Goal: Task Accomplishment & Management: Use online tool/utility

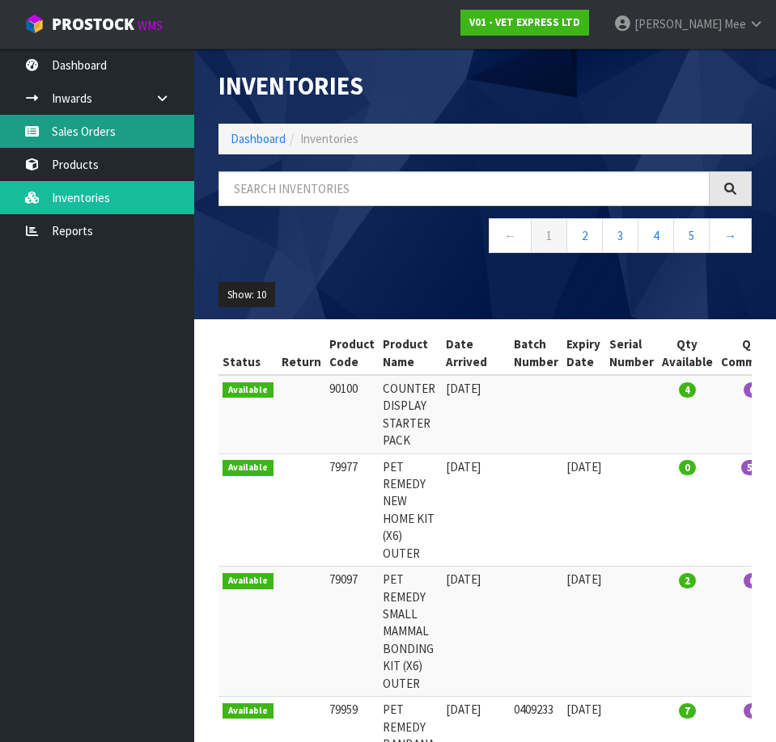
click at [95, 140] on link "Sales Orders" at bounding box center [97, 131] width 194 height 33
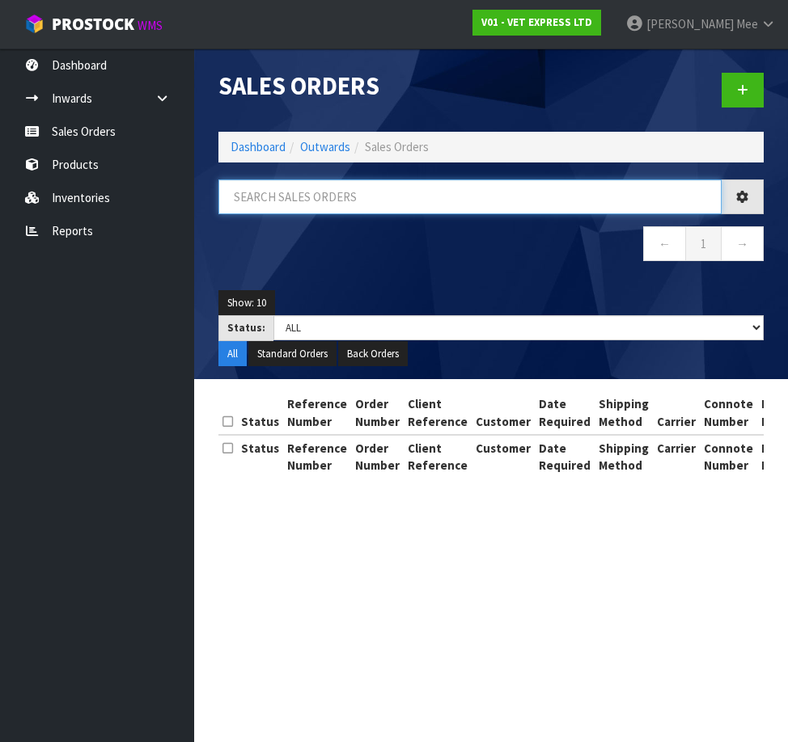
click at [275, 197] on input "text" at bounding box center [469, 197] width 503 height 35
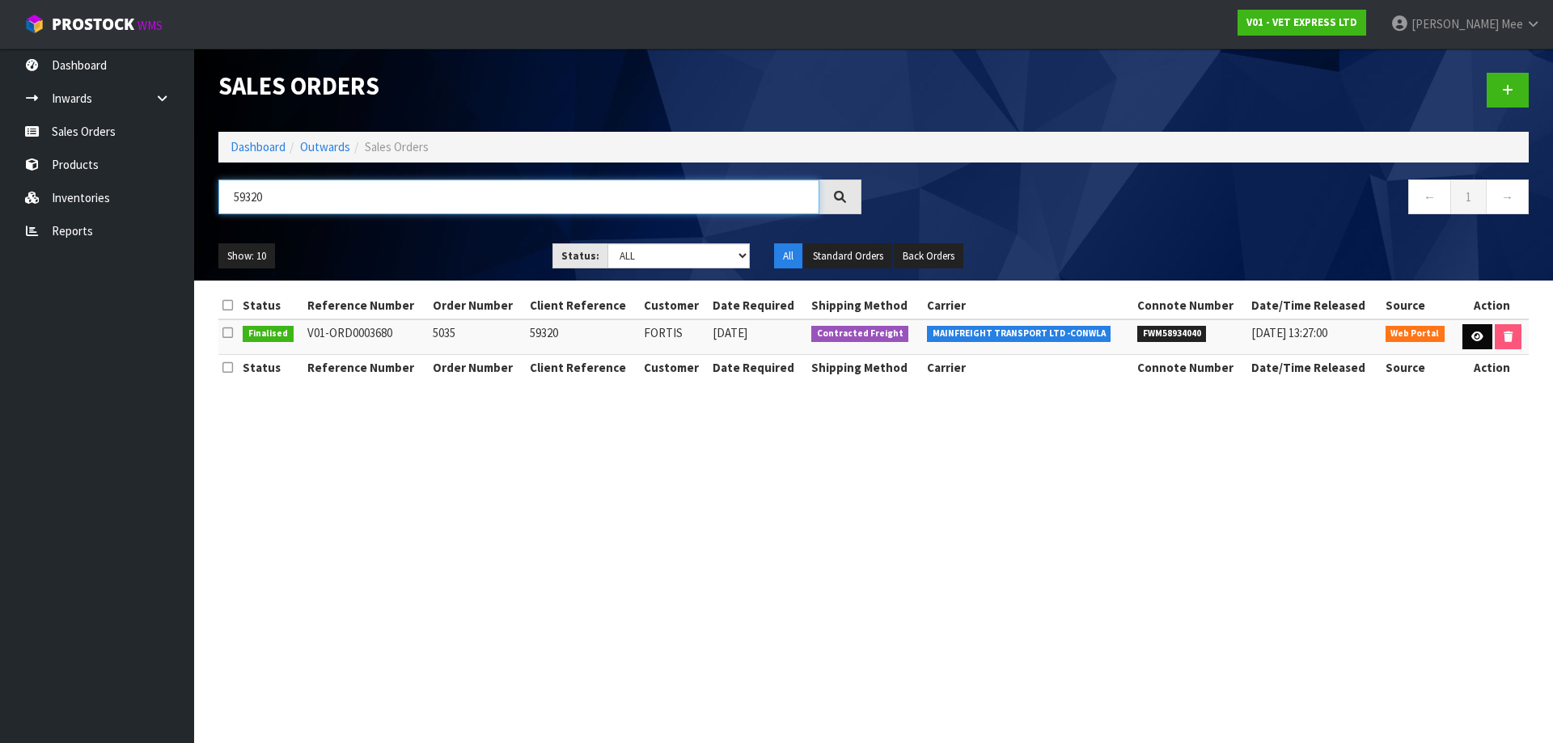
type input "59320"
click at [775, 339] on link at bounding box center [1477, 337] width 30 height 26
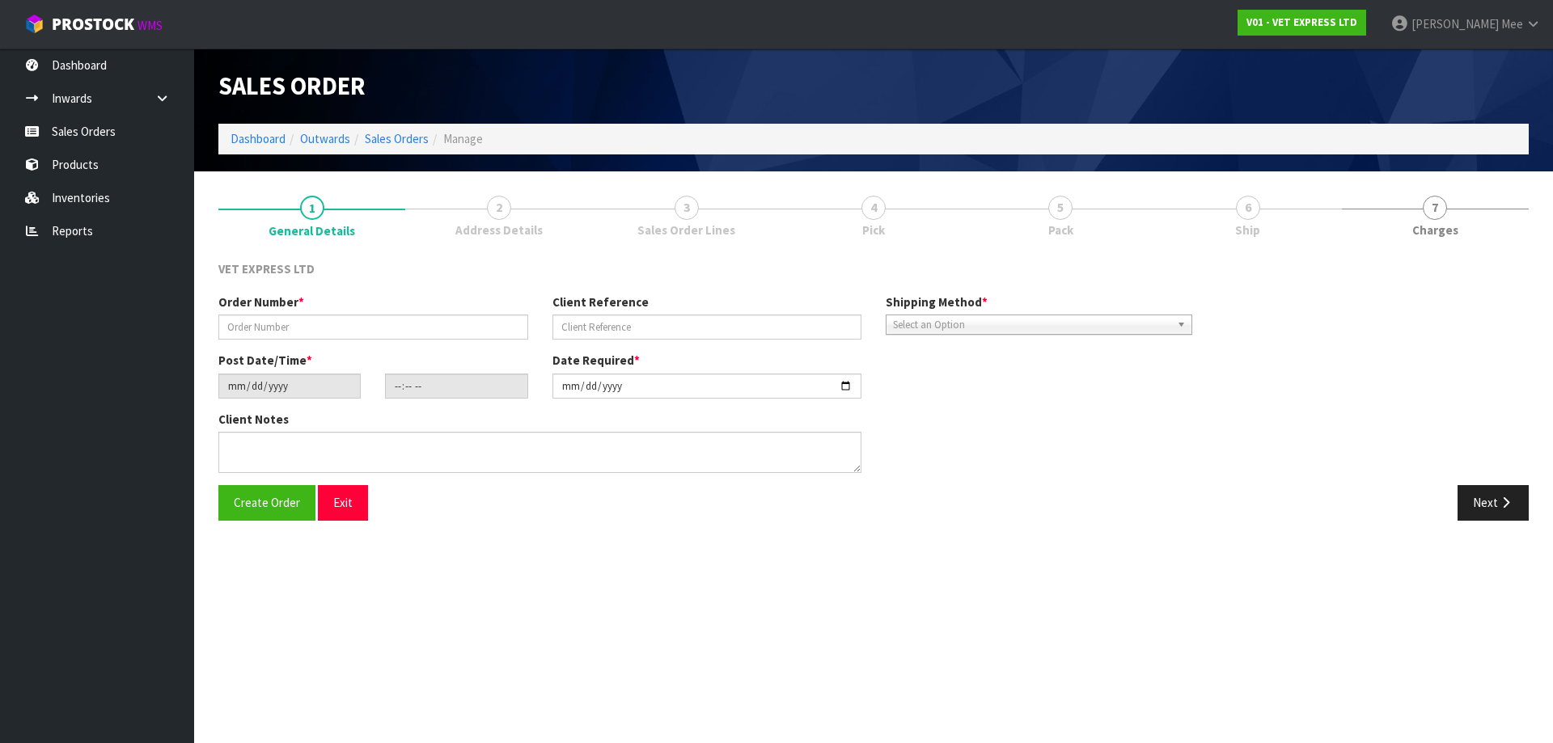
type input "5035"
type input "59320"
type input "[DATE]"
type input "16:17:00.000"
type input "[DATE]"
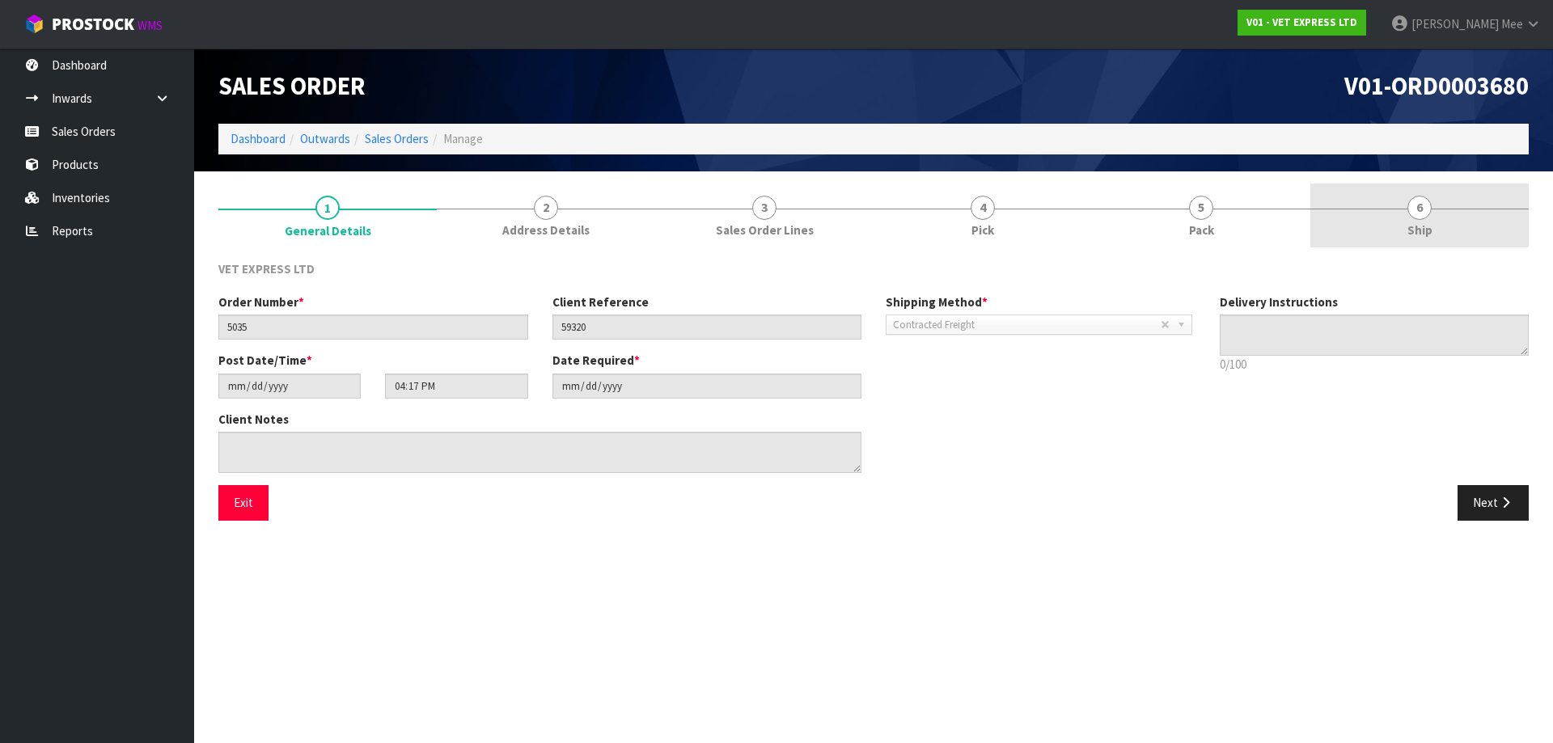
click at [775, 234] on link "6 Ship" at bounding box center [1419, 216] width 218 height 64
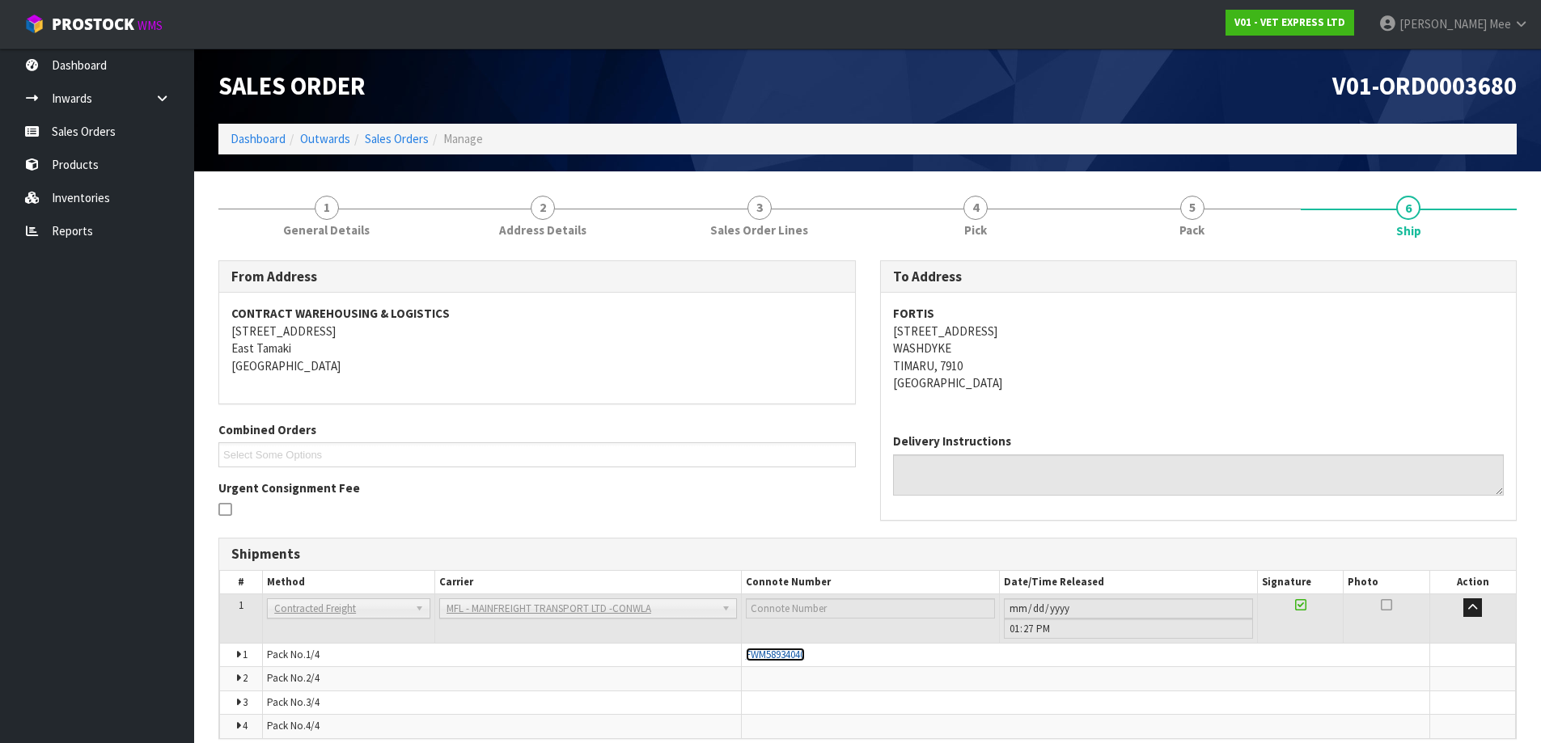
click at [775, 529] on span "FWM58934040" at bounding box center [775, 655] width 59 height 14
click at [775, 216] on span "5" at bounding box center [1192, 208] width 24 height 24
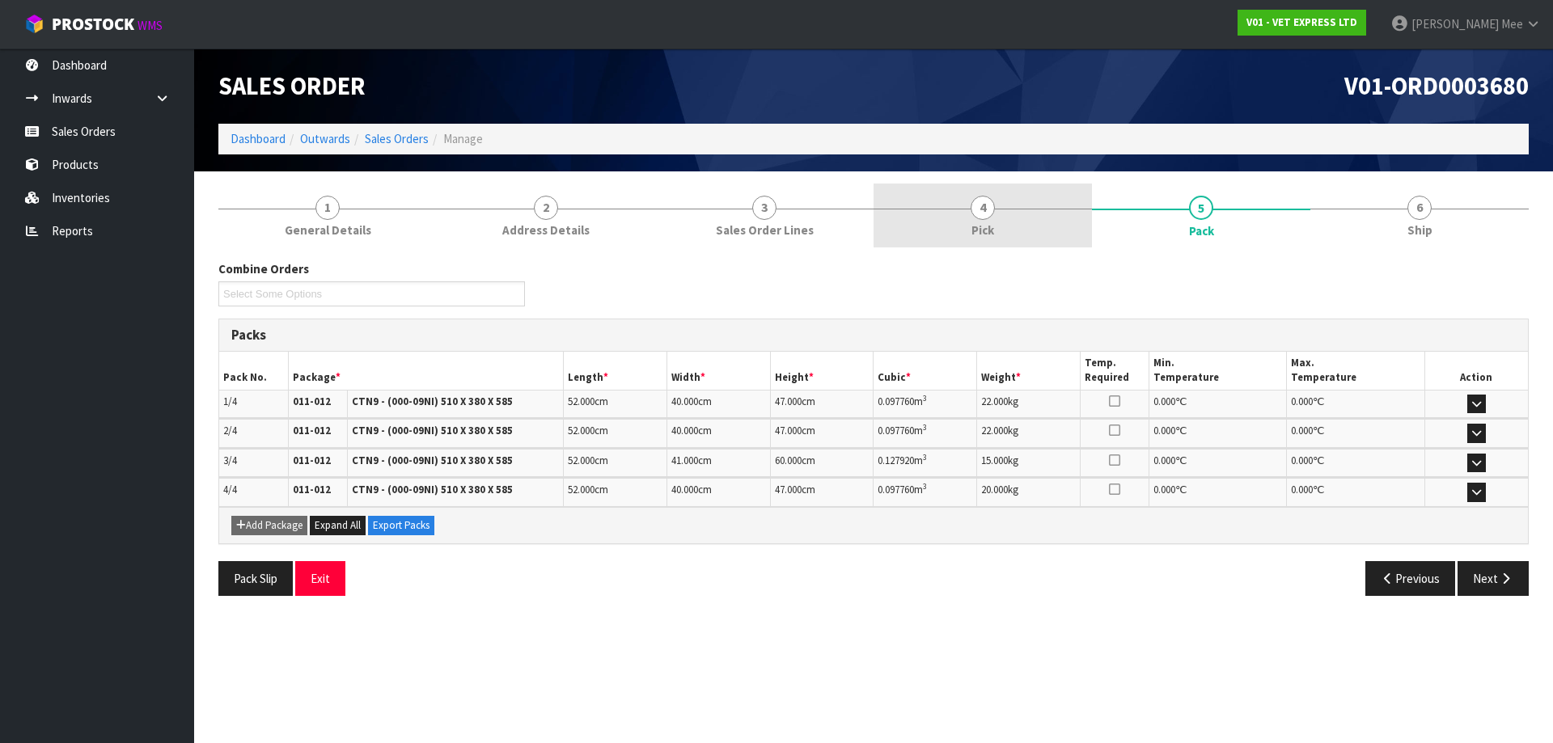
click at [775, 214] on span "4" at bounding box center [983, 208] width 24 height 24
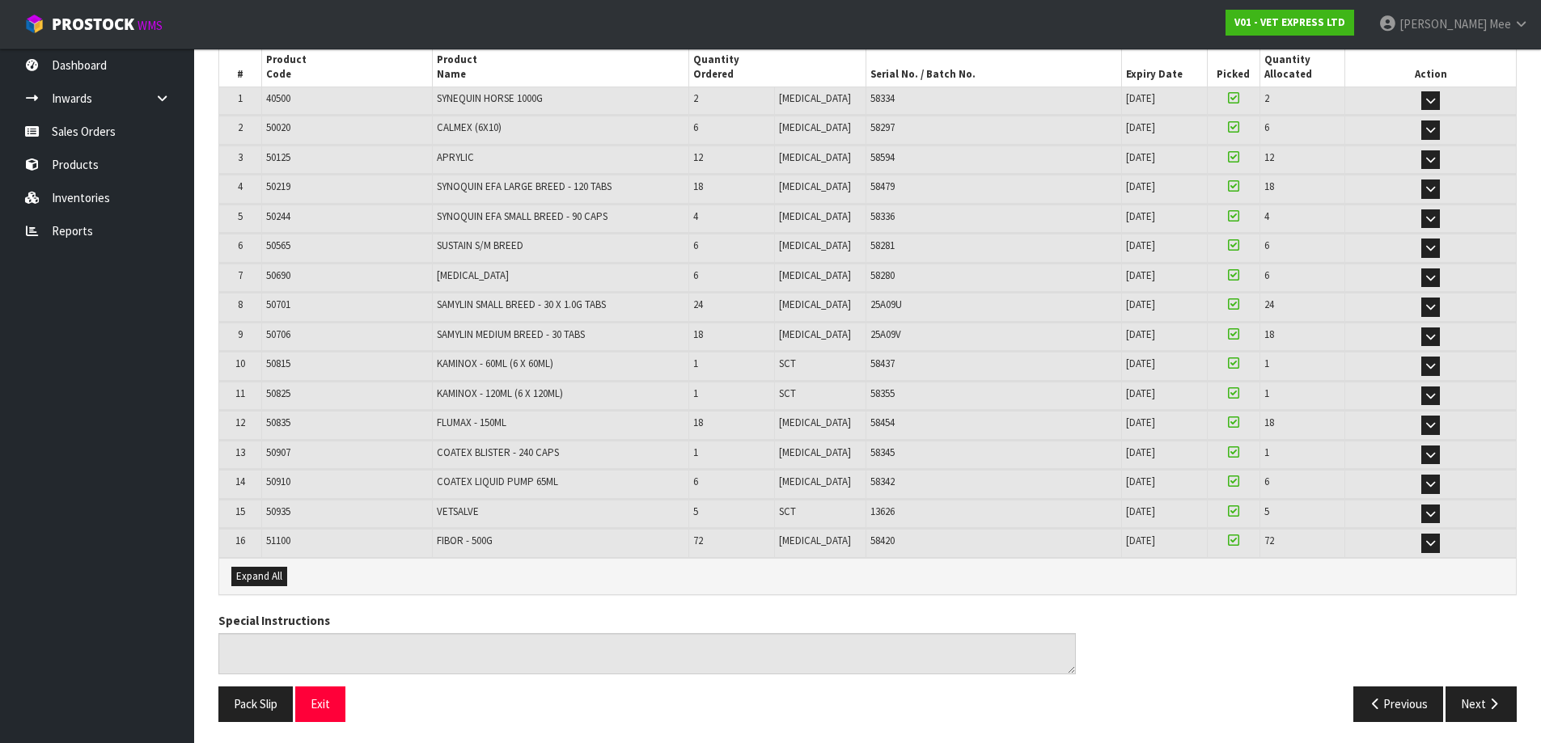
scroll to position [307, 0]
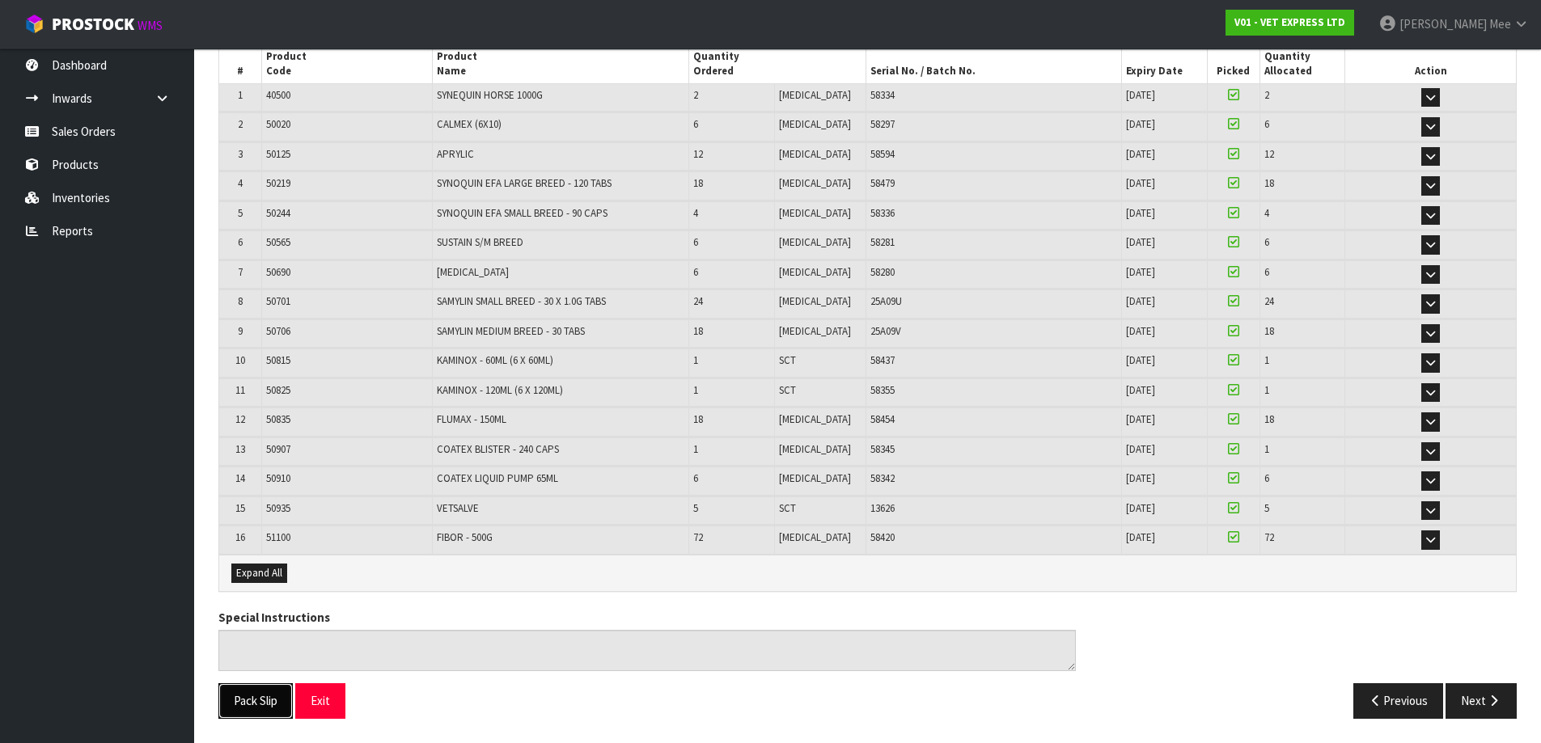
click at [276, 529] on button "Pack Slip" at bounding box center [255, 700] width 74 height 35
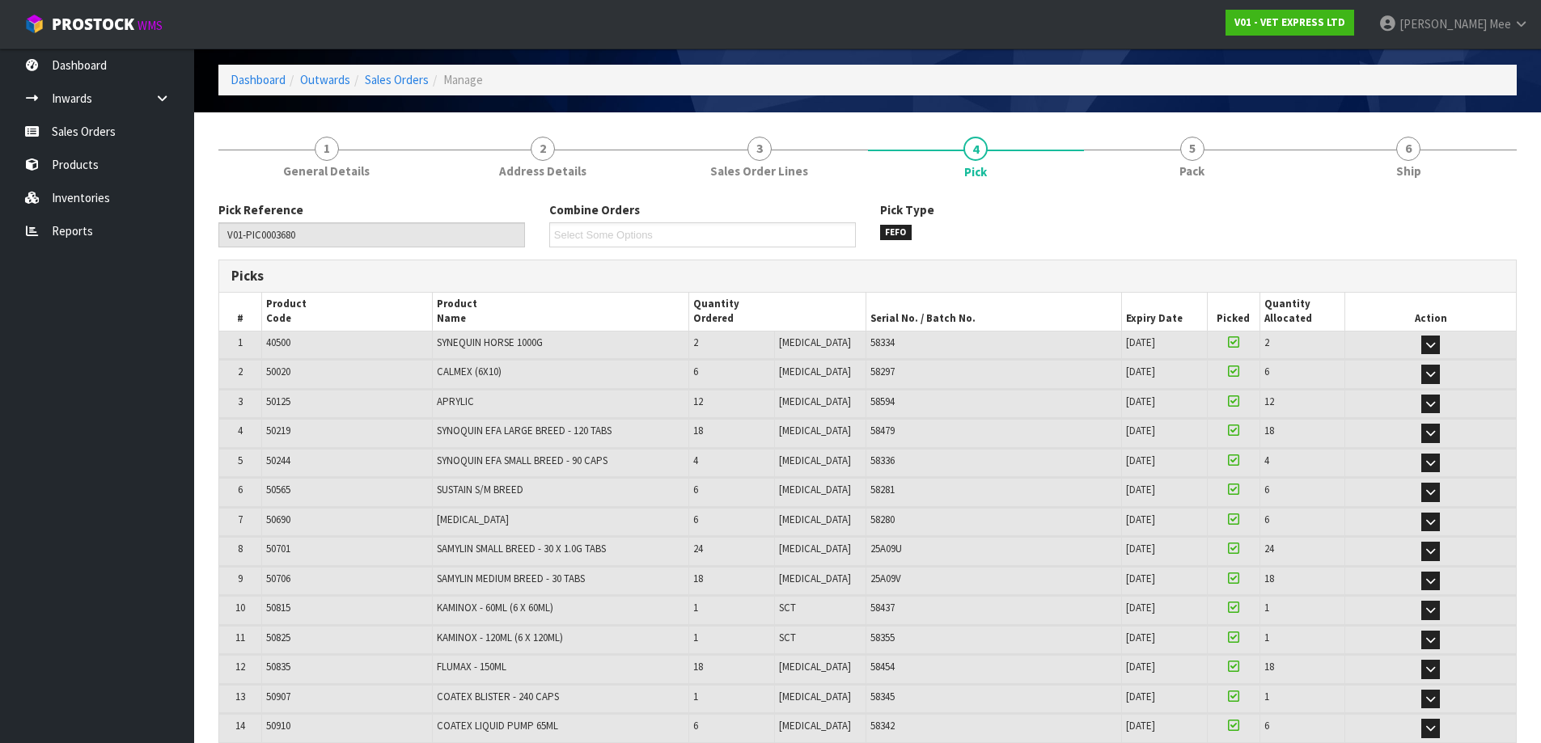
scroll to position [0, 0]
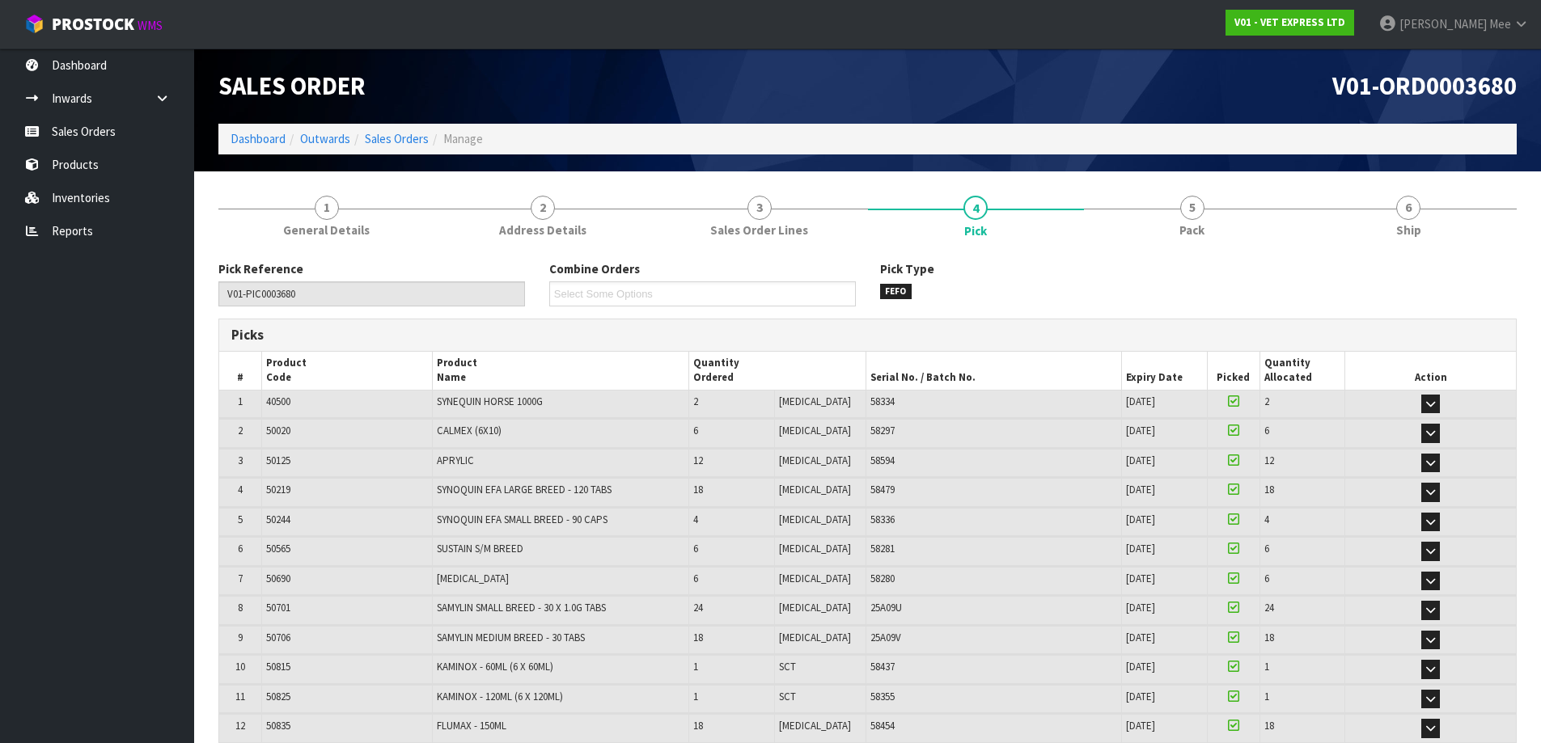
click at [775, 277] on div "Pick Type FEFO" at bounding box center [1033, 279] width 331 height 39
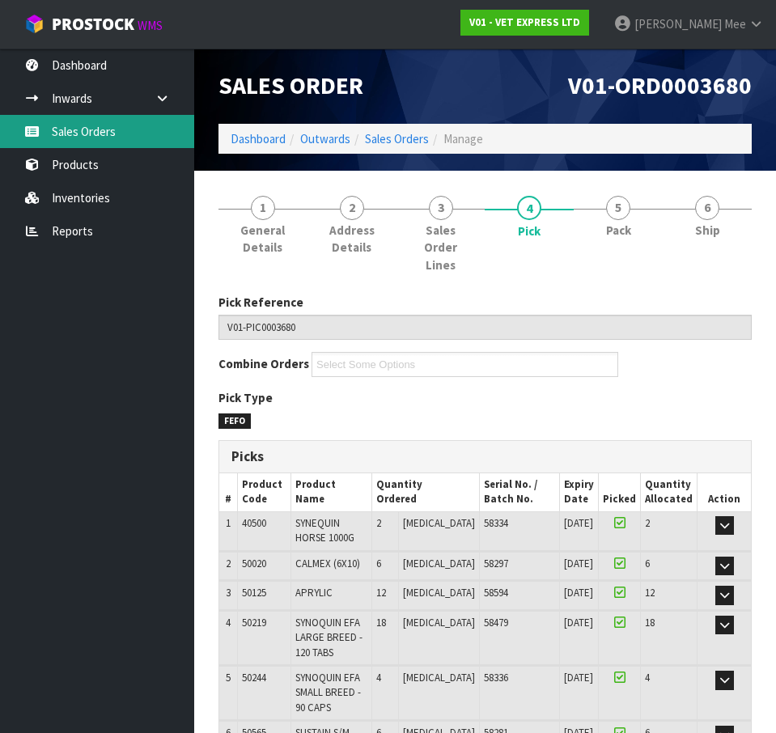
click at [103, 133] on link "Sales Orders" at bounding box center [97, 131] width 194 height 33
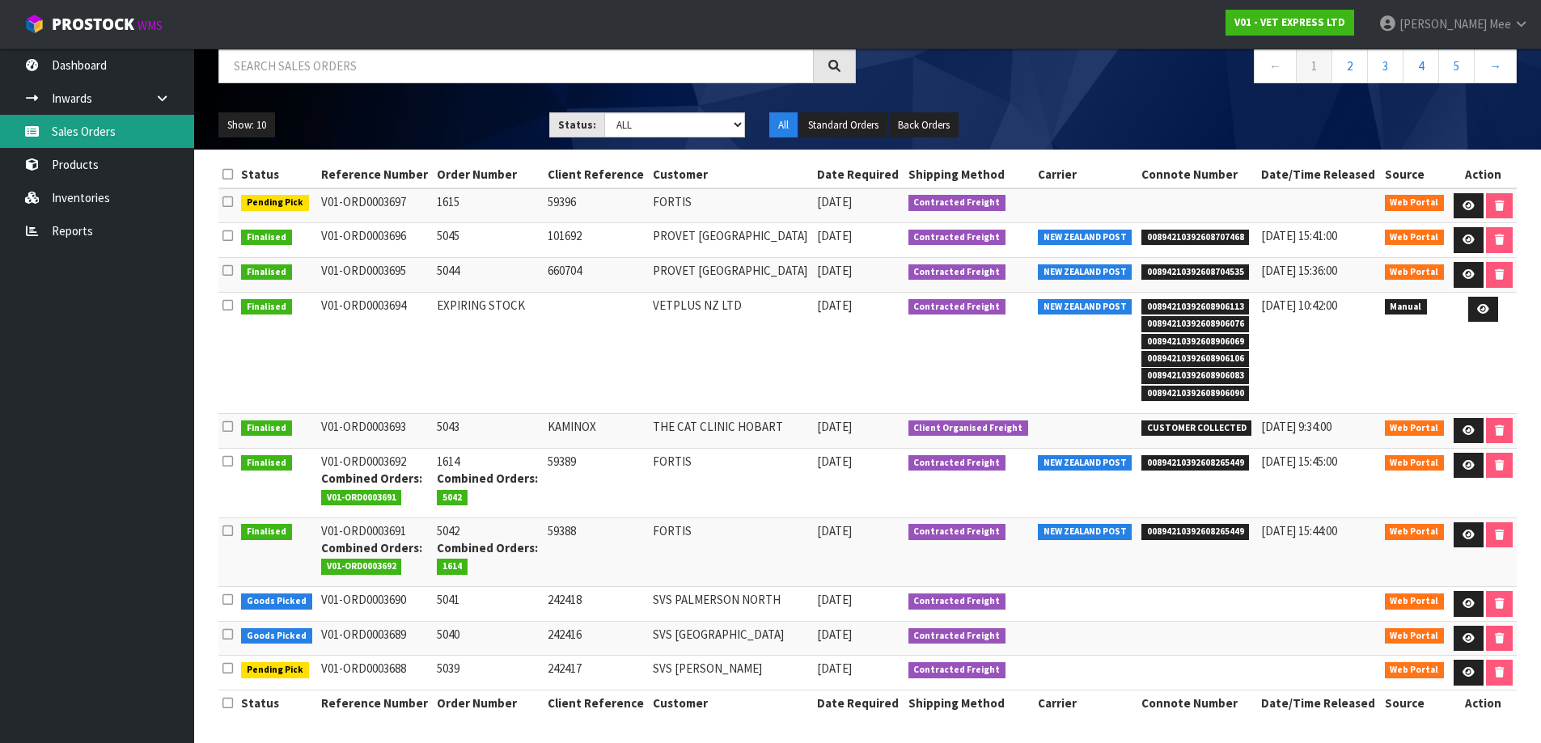
scroll to position [133, 0]
